Goal: Check status

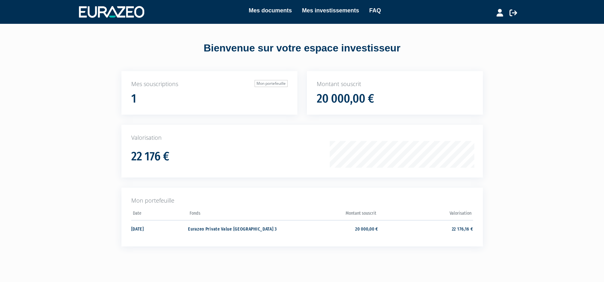
click at [153, 154] on h1 "22 176 €" at bounding box center [150, 156] width 38 height 13
click at [146, 229] on td "[DATE]" at bounding box center [159, 228] width 57 height 17
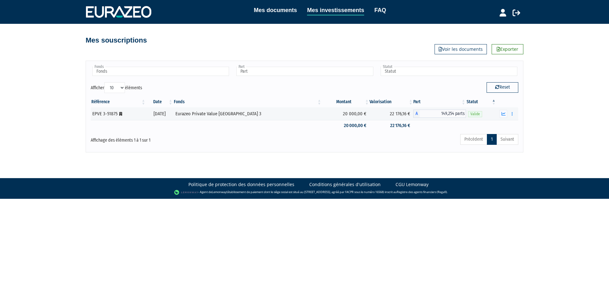
click at [298, 144] on div "Précédent 1 Suivant" at bounding box center [395, 140] width 245 height 14
click at [504, 114] on icon "button" at bounding box center [503, 114] width 4 height 4
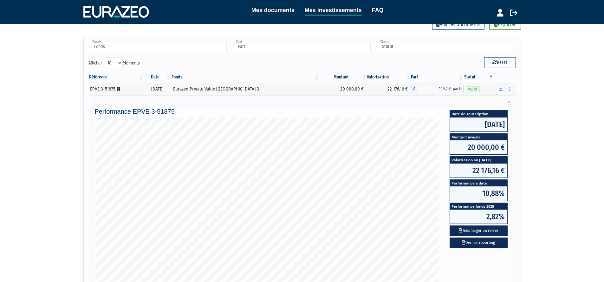
scroll to position [37, 0]
